Goal: Task Accomplishment & Management: Manage account settings

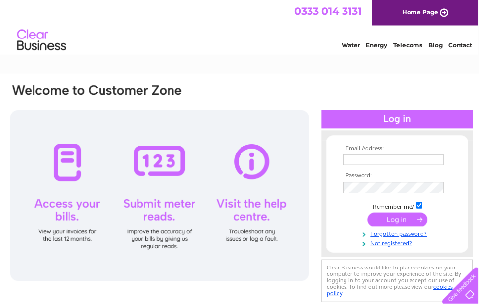
click at [73, 162] on div at bounding box center [161, 197] width 302 height 173
click at [389, 153] on td at bounding box center [401, 161] width 114 height 16
click at [371, 156] on input "text" at bounding box center [398, 161] width 102 height 11
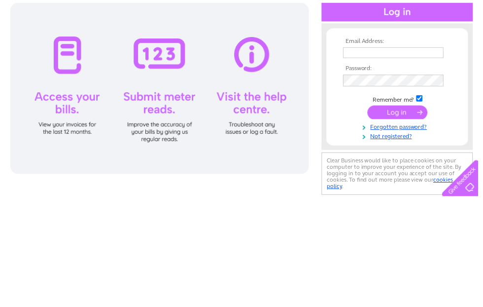
scroll to position [108, 0]
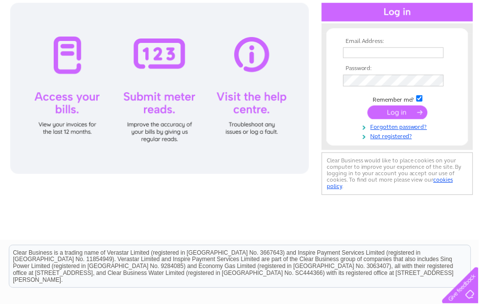
click at [373, 44] on th "Email Address:" at bounding box center [401, 41] width 114 height 7
click at [372, 51] on input "text" at bounding box center [398, 53] width 102 height 11
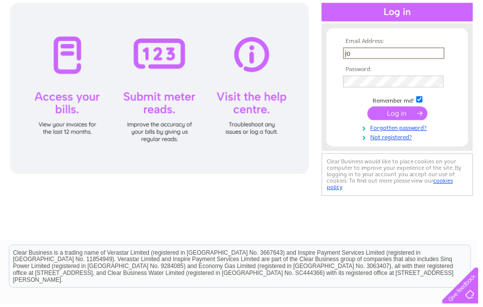
type input "j"
type input "J"
type input "toddart6@gmail.com"
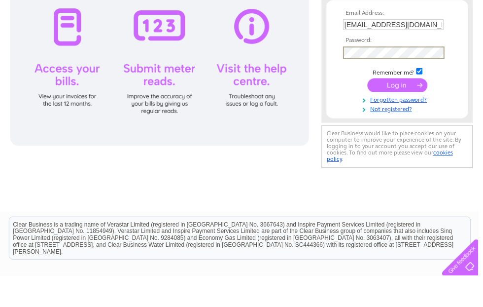
click at [406, 107] on input "submit" at bounding box center [401, 114] width 61 height 14
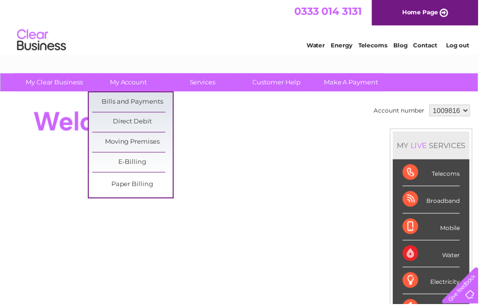
click at [156, 101] on link "Bills and Payments" at bounding box center [133, 103] width 81 height 20
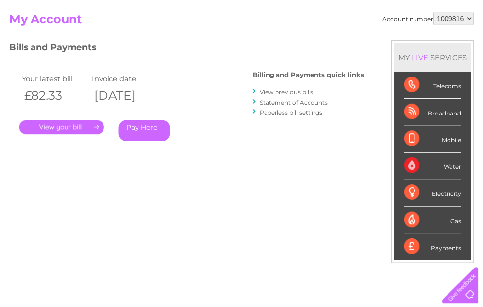
scroll to position [98, 0]
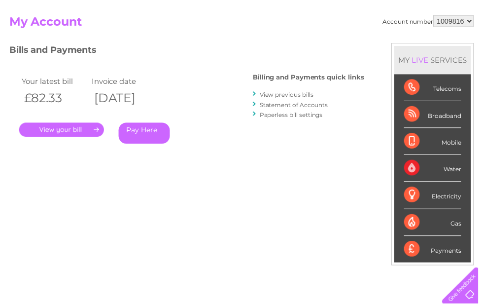
click at [77, 124] on link "." at bounding box center [62, 131] width 86 height 14
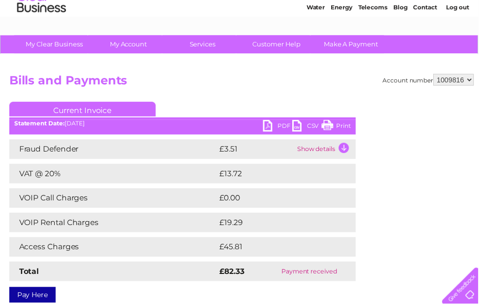
scroll to position [38, 0]
